Goal: Use online tool/utility: Utilize a website feature to perform a specific function

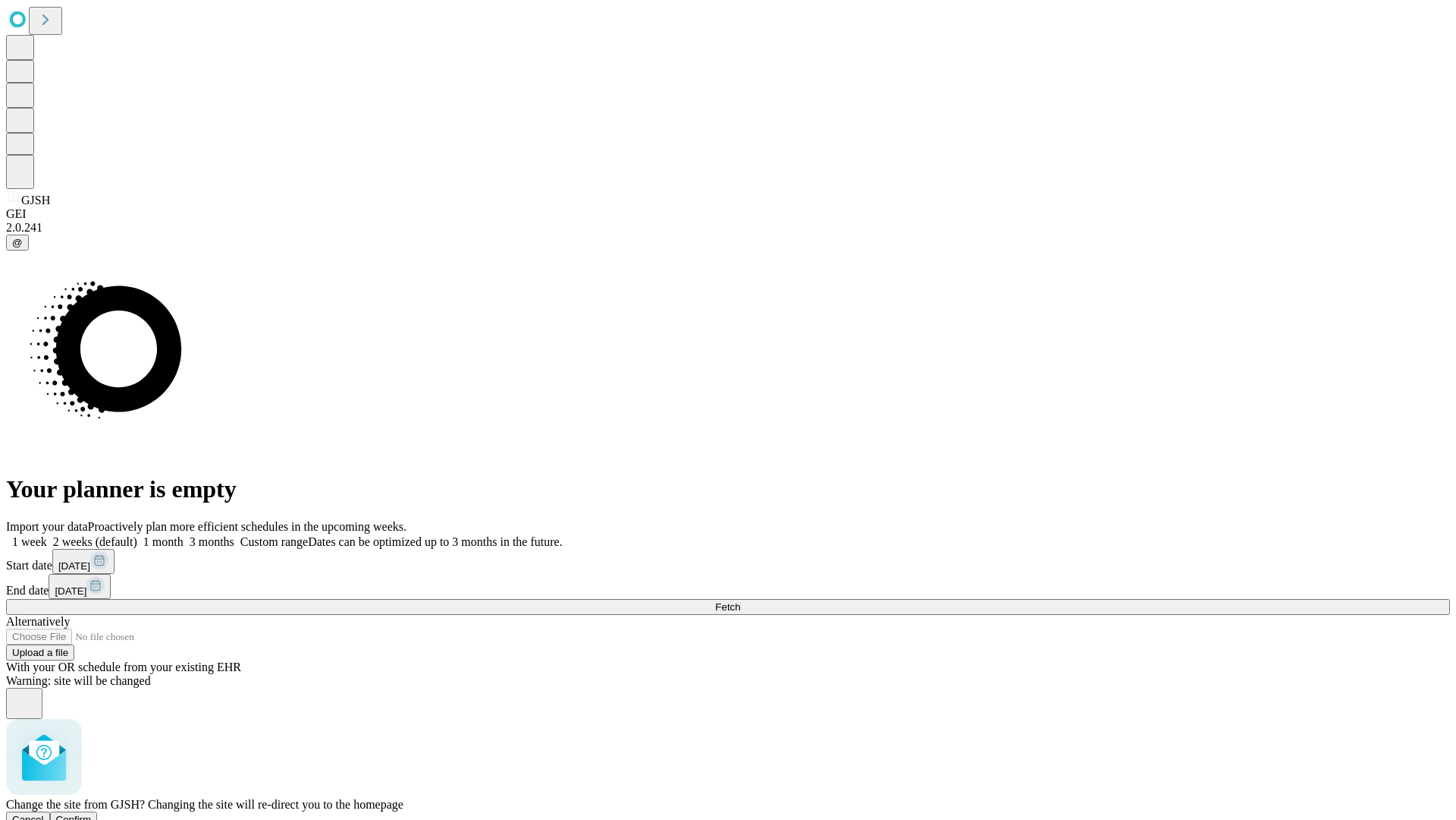
click at [92, 814] on span "Confirm" at bounding box center [73, 819] width 35 height 12
click at [47, 535] on label "1 week" at bounding box center [26, 542] width 41 height 13
click at [741, 601] on span "Fetch" at bounding box center [728, 607] width 25 height 12
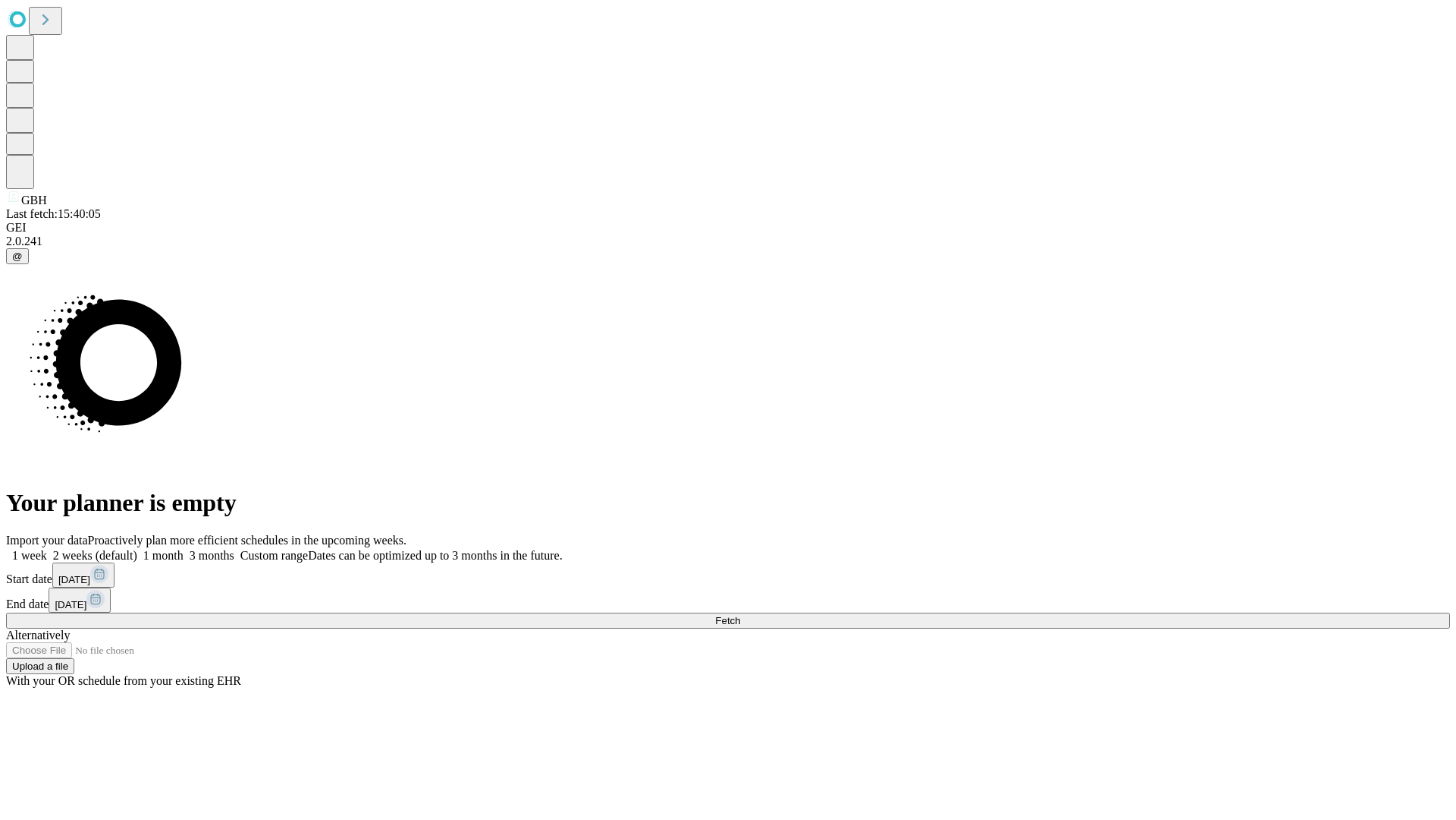
click at [47, 549] on label "1 week" at bounding box center [26, 555] width 41 height 13
click at [741, 615] on span "Fetch" at bounding box center [728, 620] width 25 height 12
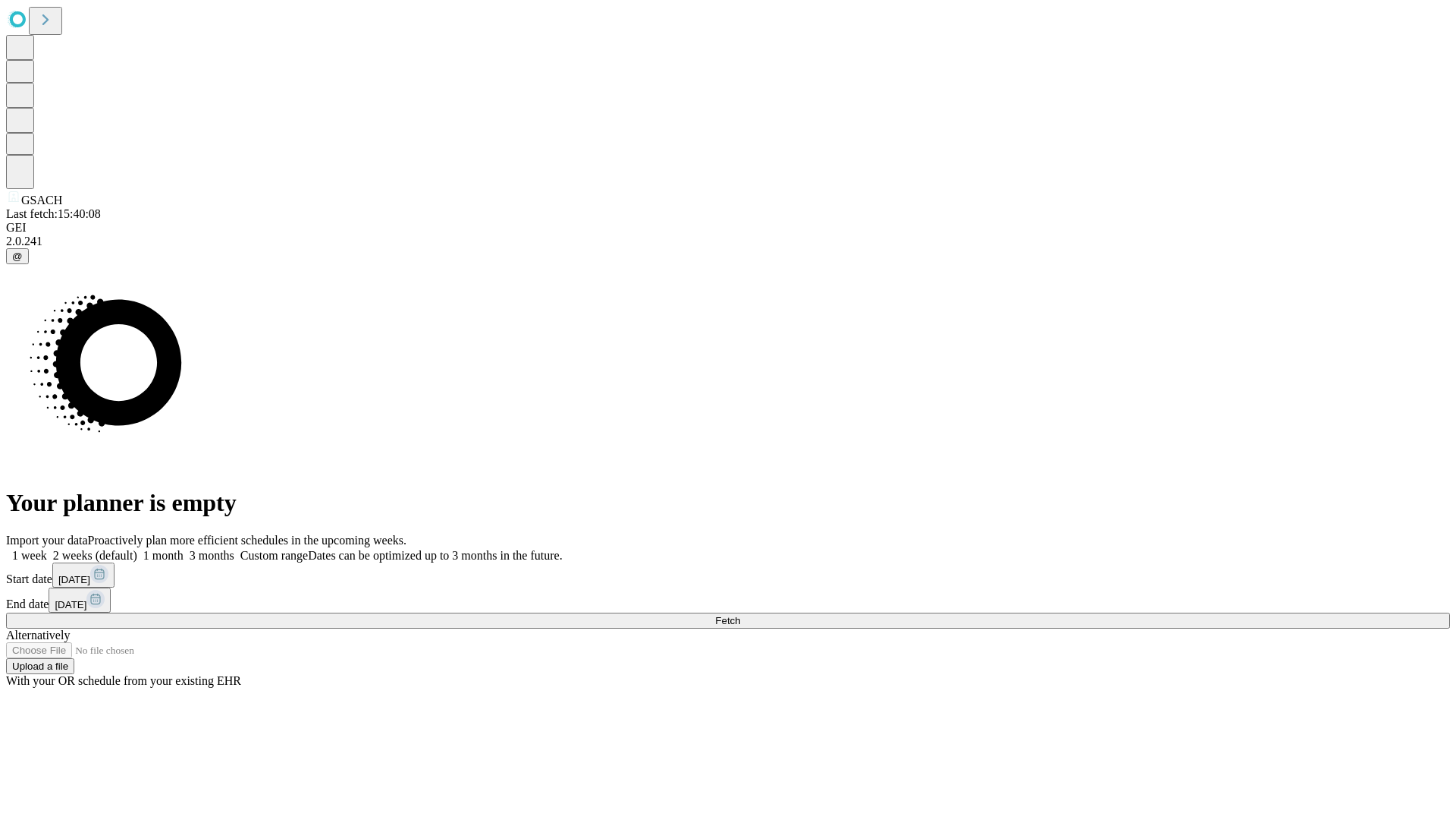
click at [47, 549] on label "1 week" at bounding box center [26, 555] width 41 height 13
click at [741, 615] on span "Fetch" at bounding box center [728, 620] width 25 height 12
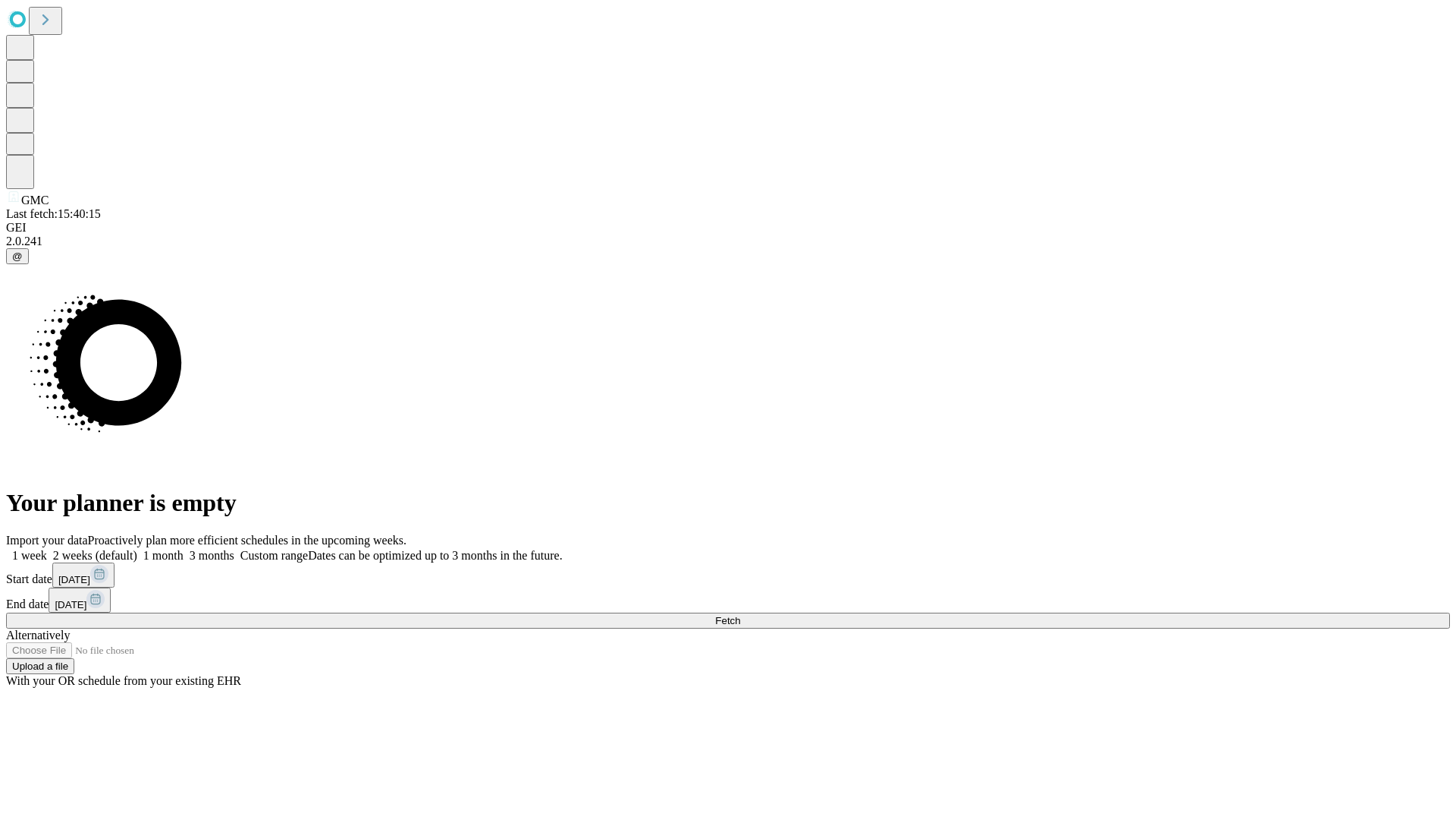
click at [47, 549] on label "1 week" at bounding box center [26, 555] width 41 height 13
click at [741, 615] on span "Fetch" at bounding box center [728, 620] width 25 height 12
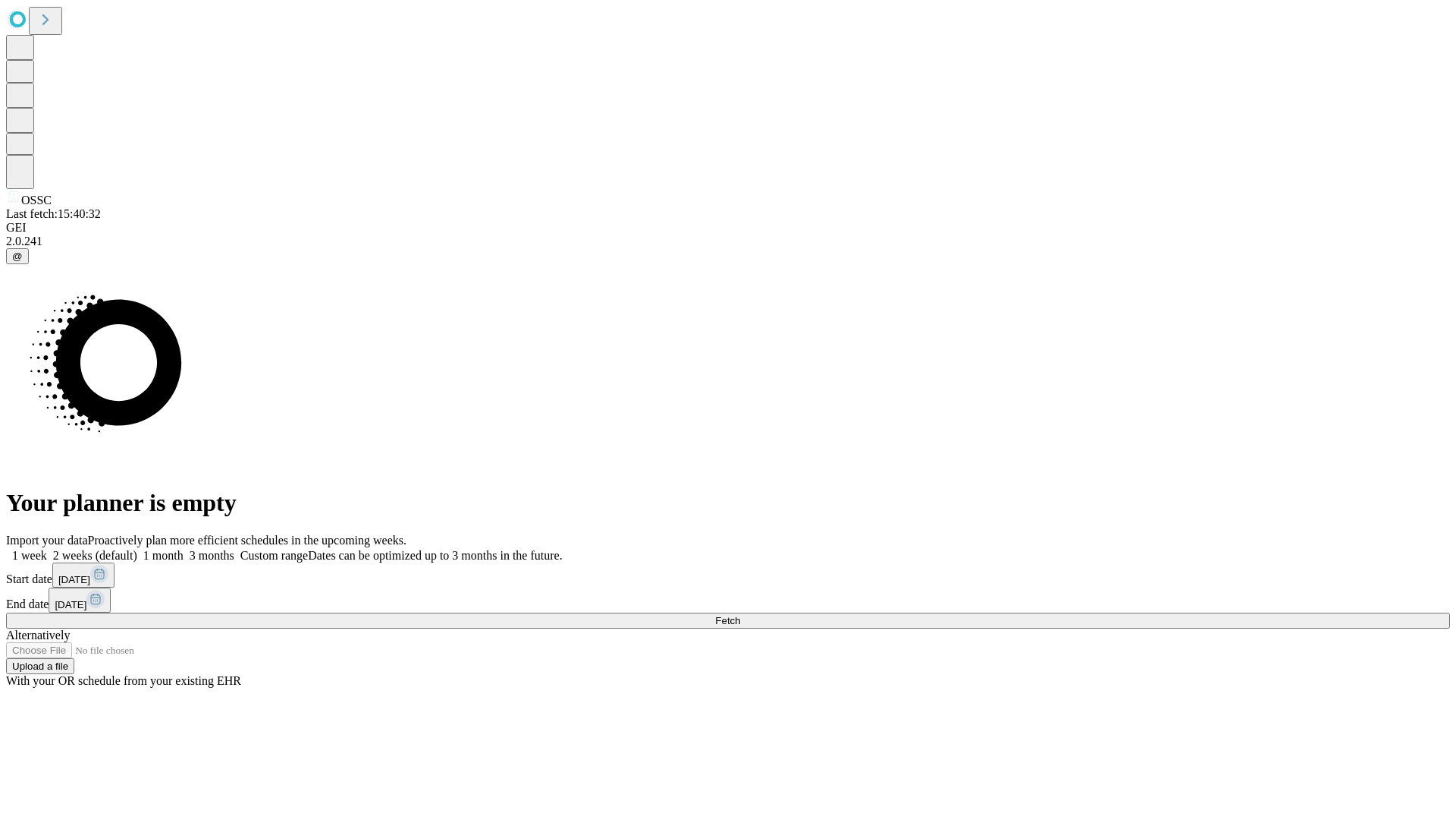
click at [47, 549] on label "1 week" at bounding box center [26, 555] width 41 height 13
click at [741, 615] on span "Fetch" at bounding box center [728, 620] width 25 height 12
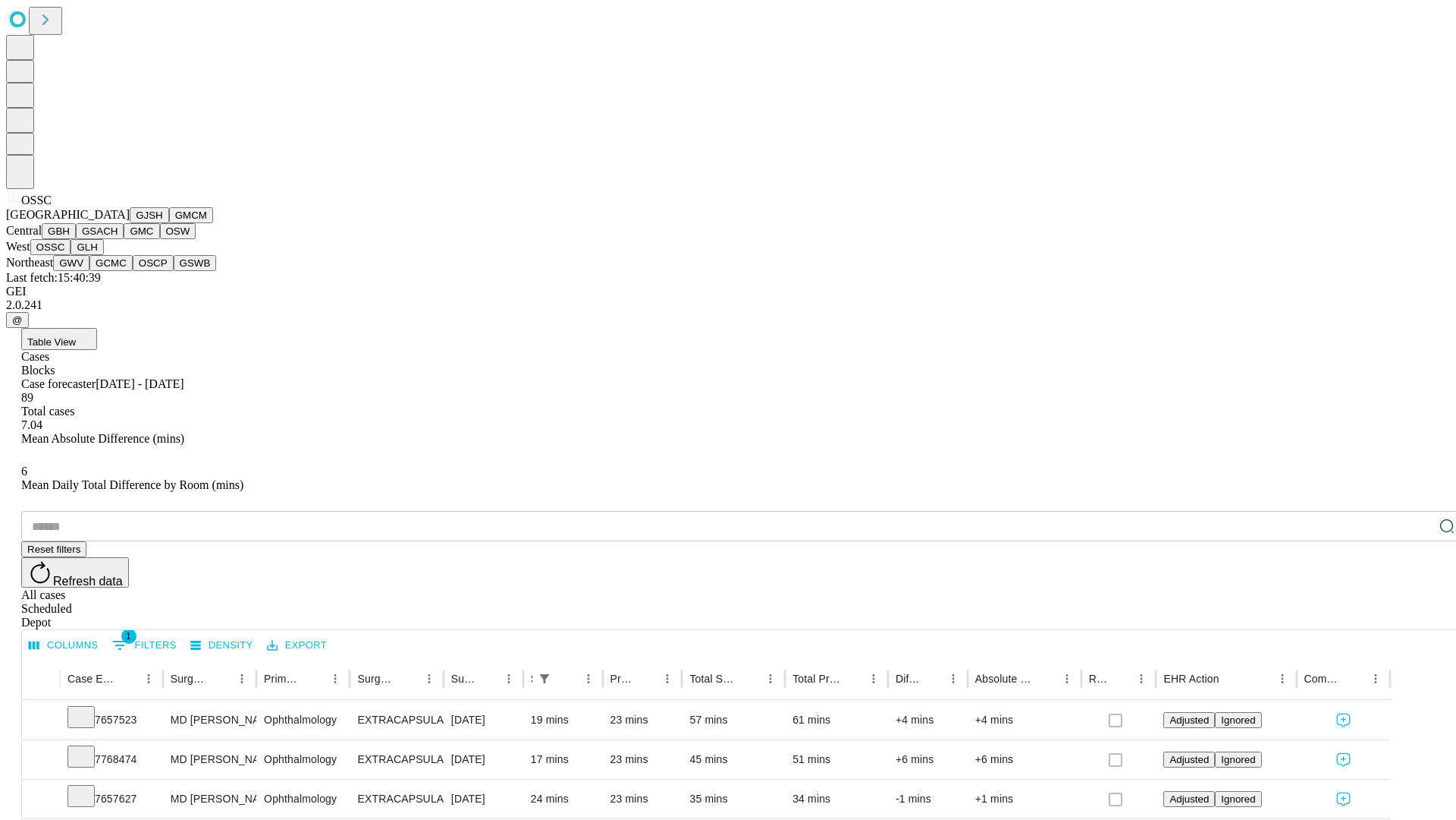
click at [103, 255] on button "GLH" at bounding box center [87, 248] width 33 height 16
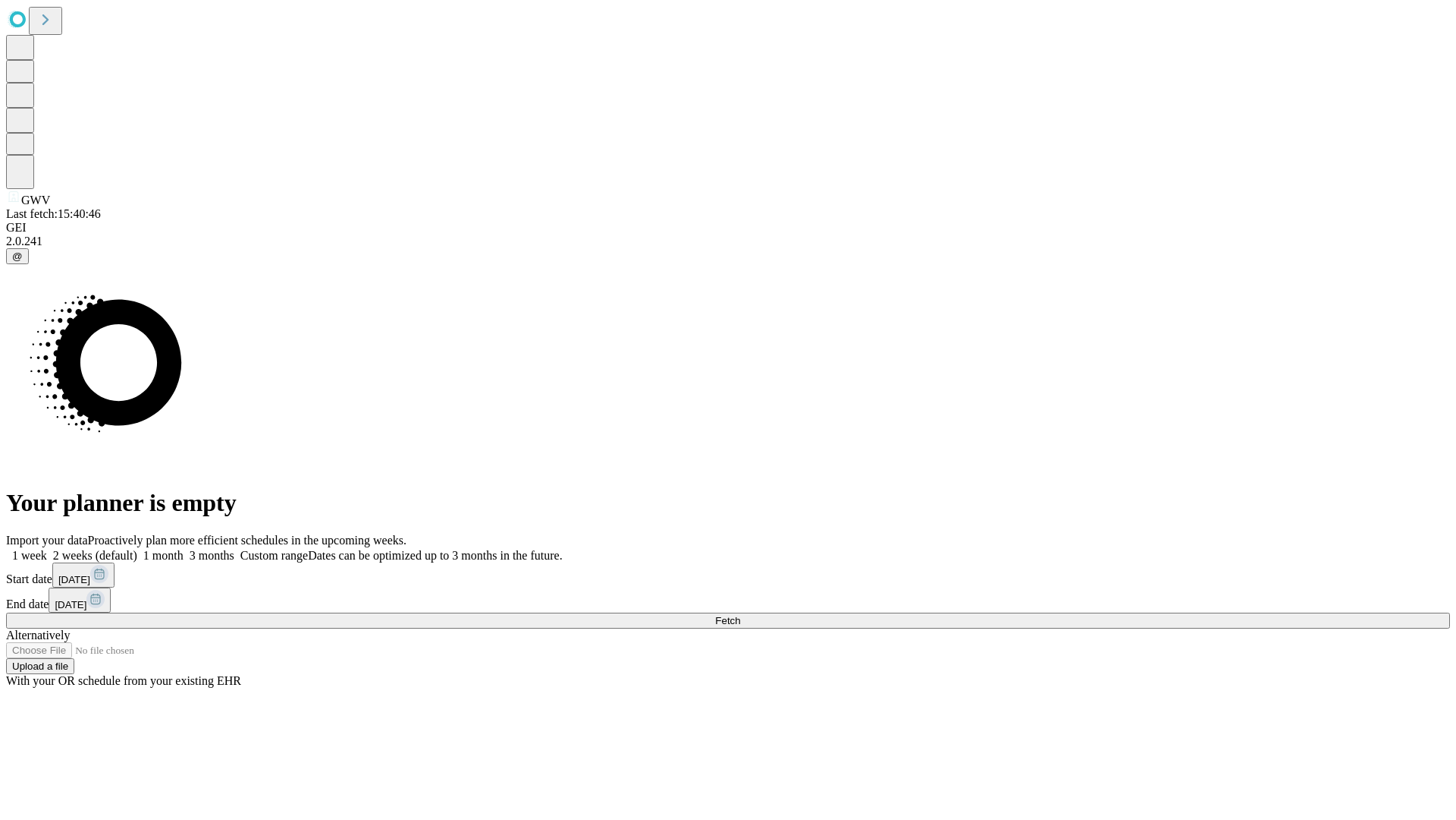
click at [741, 615] on span "Fetch" at bounding box center [728, 620] width 25 height 12
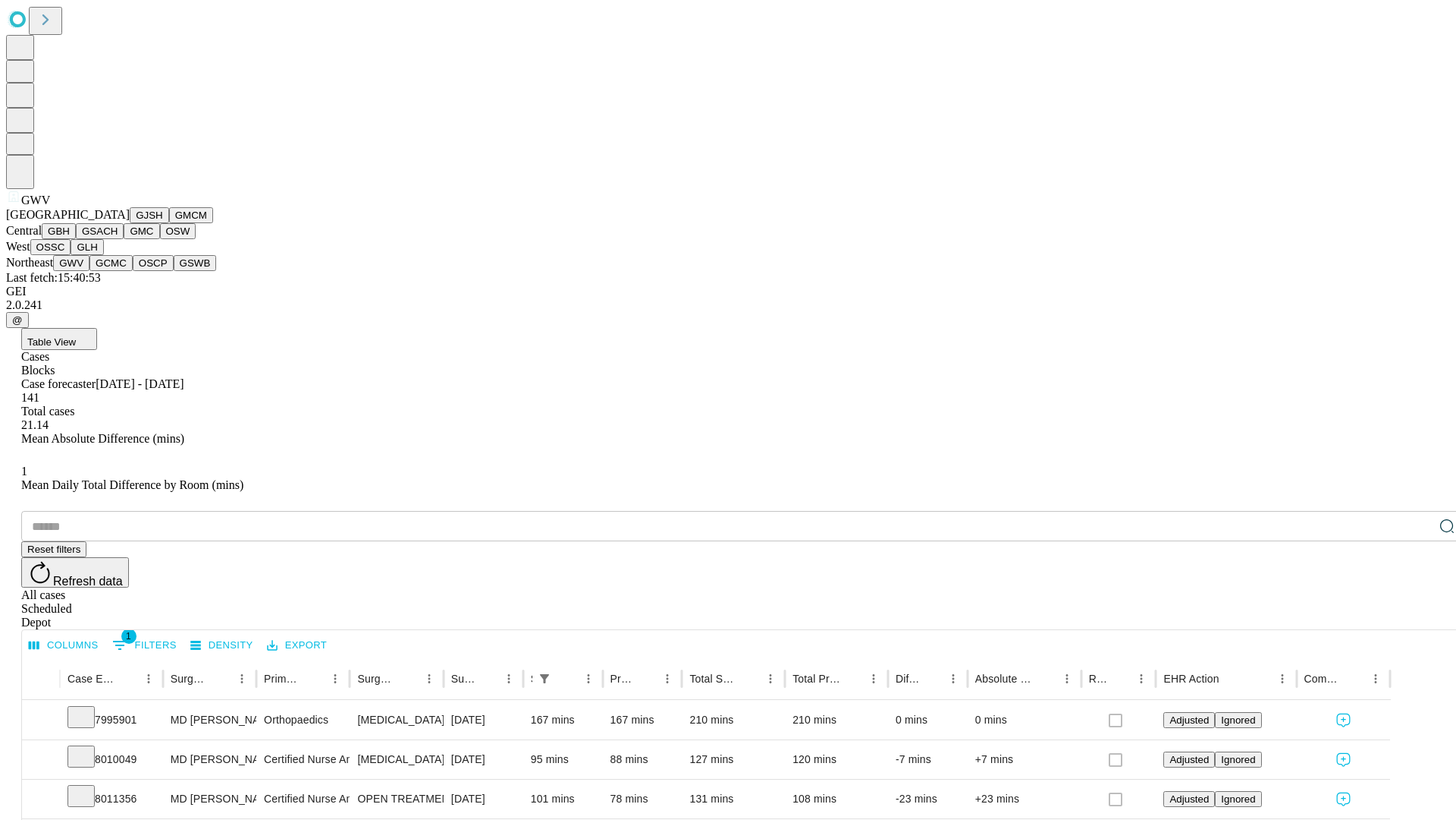
click at [118, 271] on button "GCMC" at bounding box center [112, 263] width 44 height 16
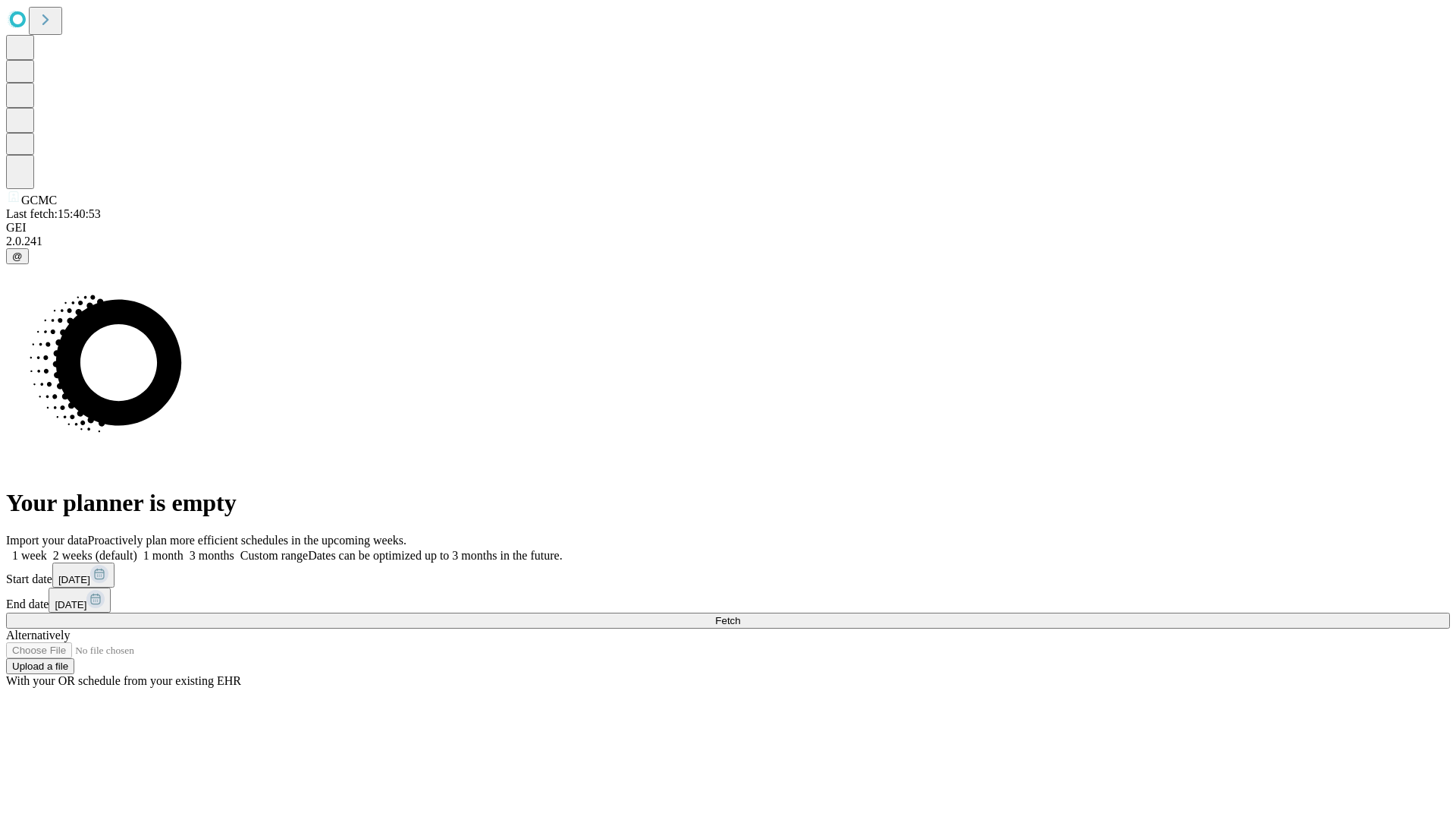
click at [47, 549] on label "1 week" at bounding box center [26, 555] width 41 height 13
click at [741, 615] on span "Fetch" at bounding box center [728, 620] width 25 height 12
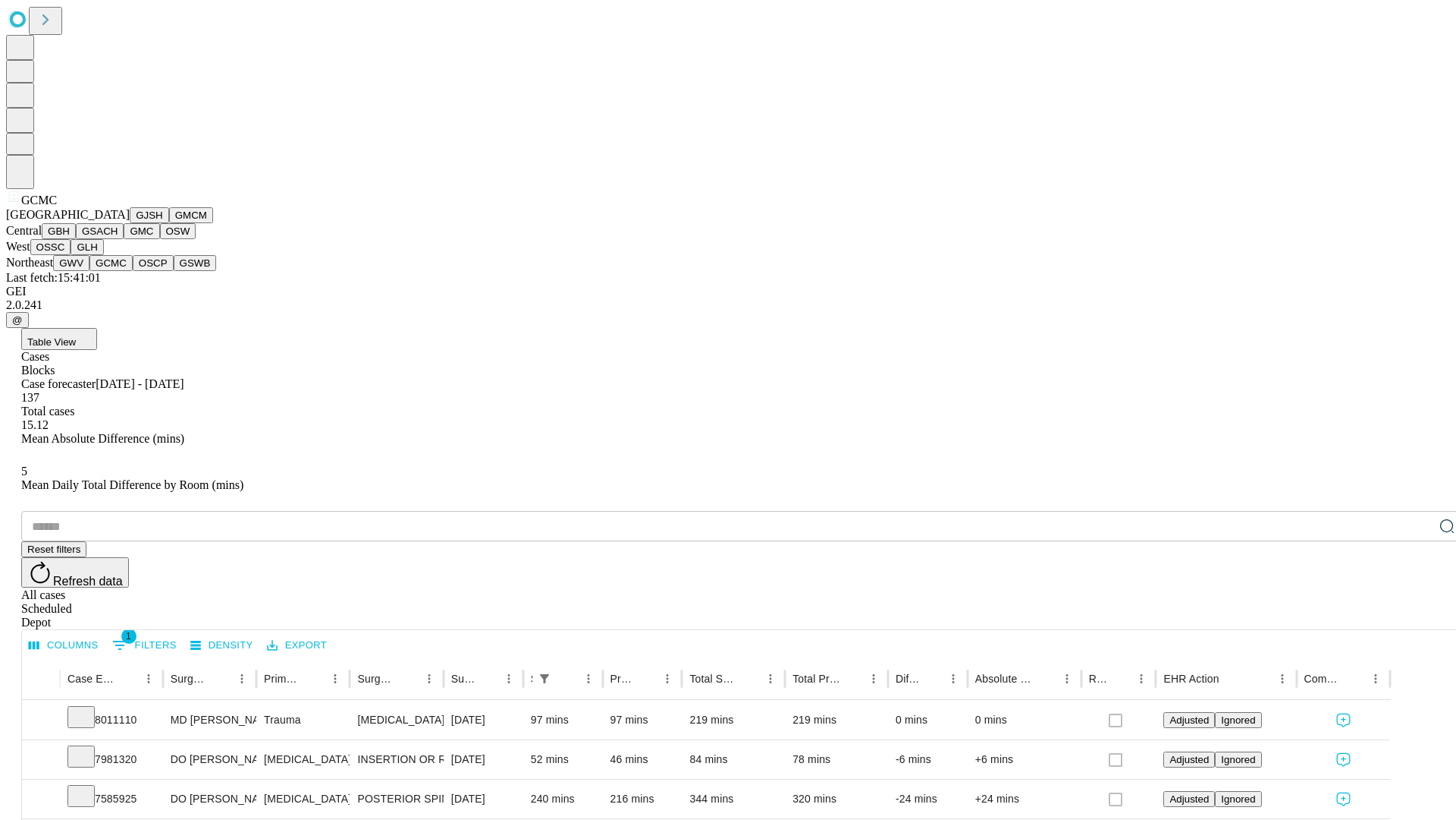
click at [132, 271] on button "OSCP" at bounding box center [152, 263] width 41 height 16
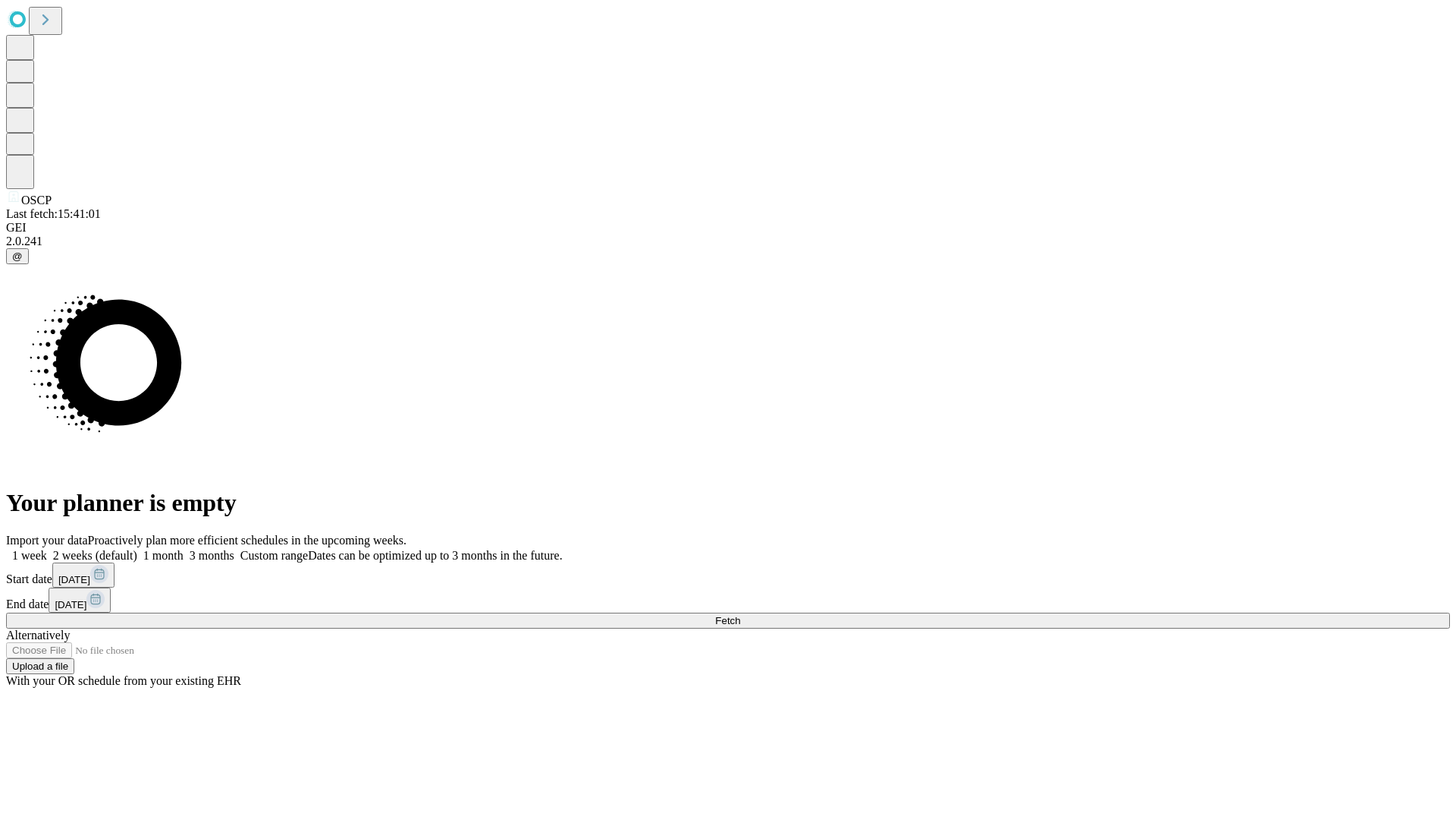
click at [47, 549] on label "1 week" at bounding box center [26, 555] width 41 height 13
click at [741, 615] on span "Fetch" at bounding box center [728, 620] width 25 height 12
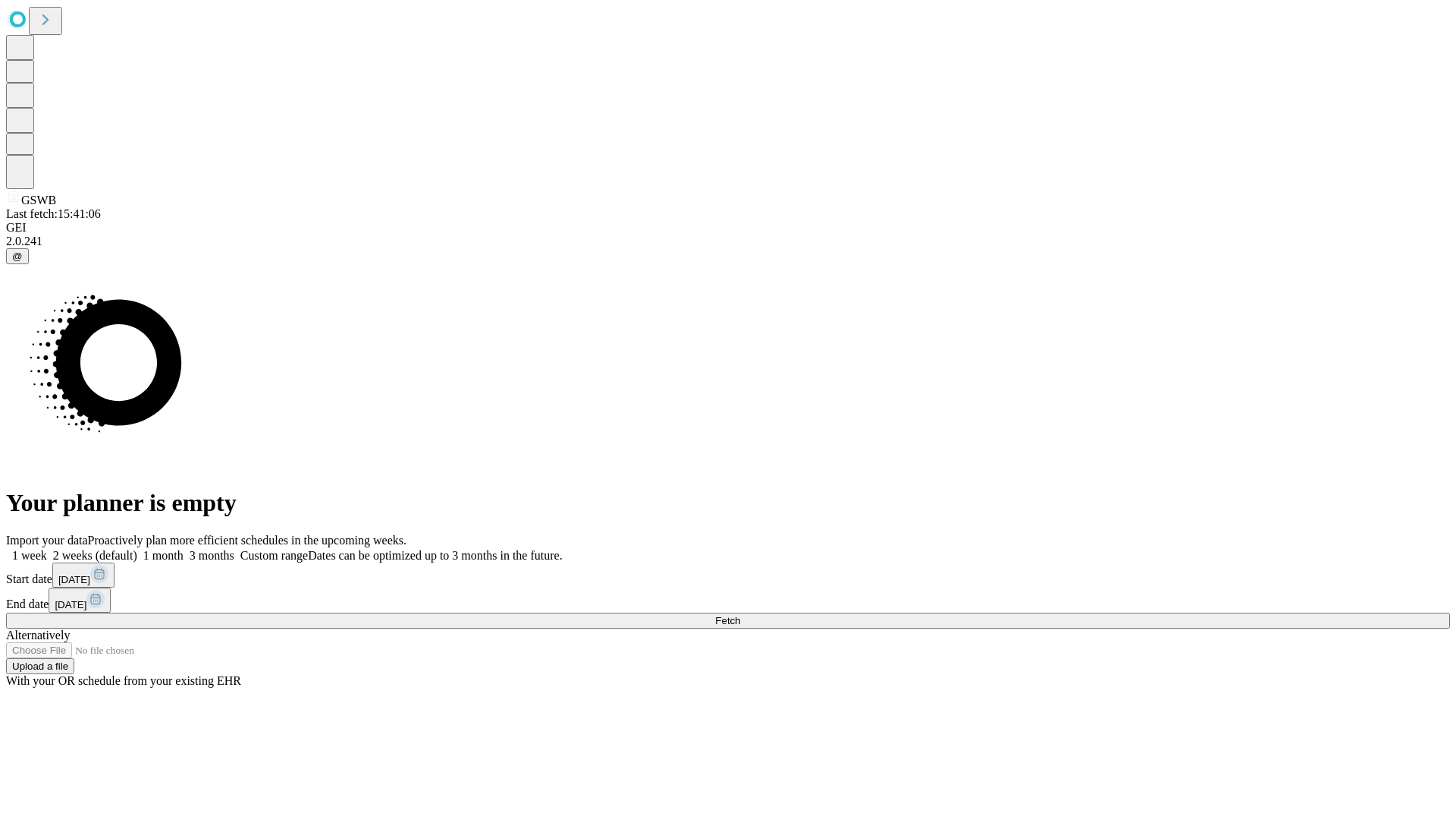
click at [47, 549] on label "1 week" at bounding box center [26, 555] width 41 height 13
click at [741, 615] on span "Fetch" at bounding box center [728, 620] width 25 height 12
